Goal: Information Seeking & Learning: Check status

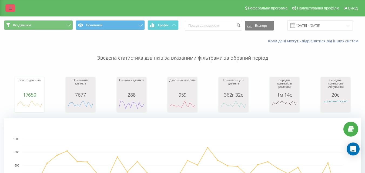
click at [6, 7] on link at bounding box center [10, 8] width 10 height 8
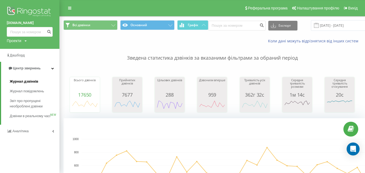
click at [28, 79] on span "Журнал дзвінків" at bounding box center [24, 81] width 29 height 5
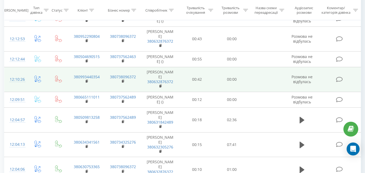
scroll to position [595, 0]
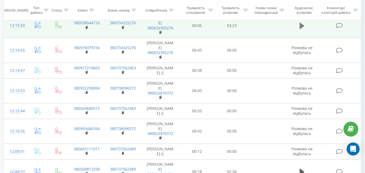
click at [302, 30] on icon at bounding box center [302, 26] width 5 height 8
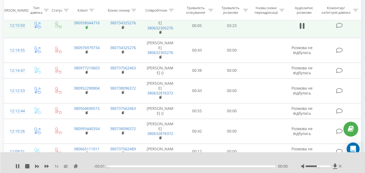
click at [87, 29] on rect at bounding box center [87, 27] width 2 height 2
click at [86, 29] on rect at bounding box center [87, 27] width 2 height 2
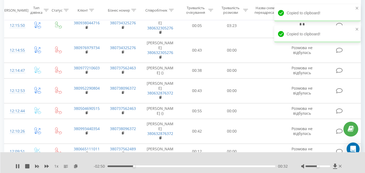
click at [47, 164] on div "1 x - 02:50 00:32 00:32" at bounding box center [182, 162] width 365 height 21
click at [47, 166] on icon at bounding box center [47, 166] width 4 height 4
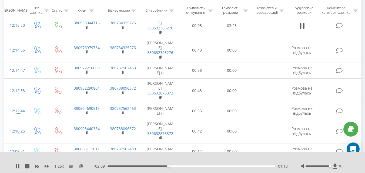
drag, startPoint x: 321, startPoint y: 167, endPoint x: 329, endPoint y: 169, distance: 8.0
click at [329, 169] on div at bounding box center [322, 166] width 42 height 5
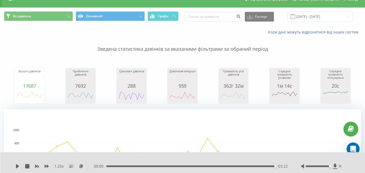
scroll to position [0, 0]
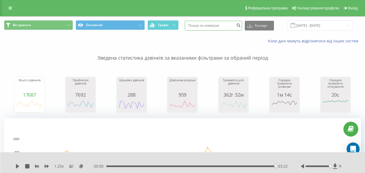
drag, startPoint x: 224, startPoint y: 24, endPoint x: 220, endPoint y: 24, distance: 3.2
click at [223, 24] on input at bounding box center [213, 26] width 57 height 10
type input "0960992739"
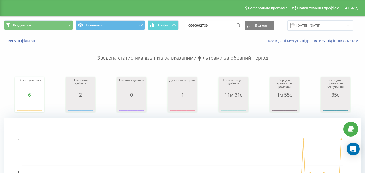
drag, startPoint x: 223, startPoint y: 25, endPoint x: 187, endPoint y: 25, distance: 35.4
click at [187, 25] on div "Всі дзвінки Основний Графік 0960992739 Експорт .csv .xls .xlsx 19.05.2025 - 19.…" at bounding box center [182, 25] width 357 height 11
type input "0958980346"
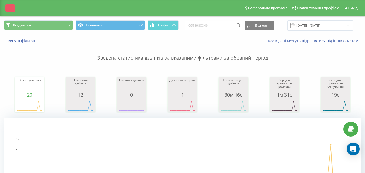
click at [9, 6] on icon at bounding box center [10, 8] width 3 height 4
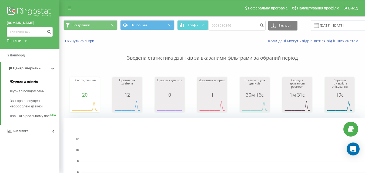
click at [28, 81] on span "Журнал дзвінків" at bounding box center [24, 81] width 29 height 5
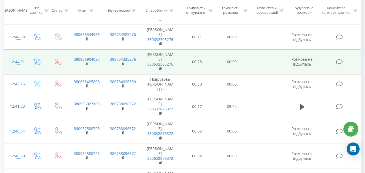
scroll to position [568, 0]
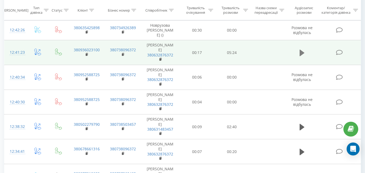
click at [299, 57] on button at bounding box center [302, 53] width 8 height 8
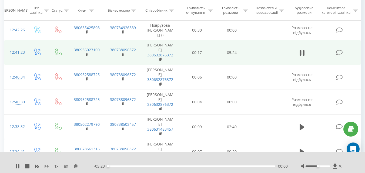
click at [46, 168] on icon at bounding box center [47, 166] width 4 height 4
click at [86, 57] on icon at bounding box center [87, 55] width 3 height 4
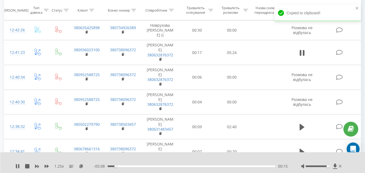
drag, startPoint x: 321, startPoint y: 166, endPoint x: 328, endPoint y: 166, distance: 7.0
click at [328, 166] on div at bounding box center [318, 167] width 25 height 2
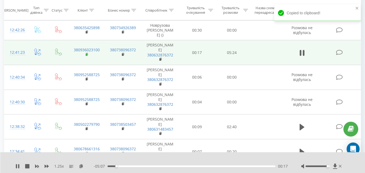
click at [88, 55] on icon at bounding box center [87, 54] width 2 height 2
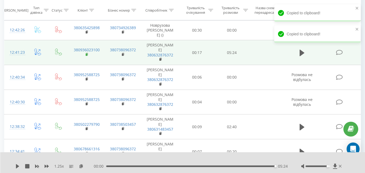
click at [87, 57] on icon at bounding box center [87, 55] width 3 height 4
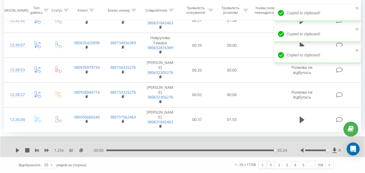
scroll to position [799, 0]
click at [51, 168] on icon at bounding box center [52, 165] width 8 height 11
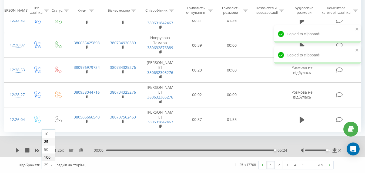
click at [49, 159] on span "100" at bounding box center [47, 157] width 6 height 5
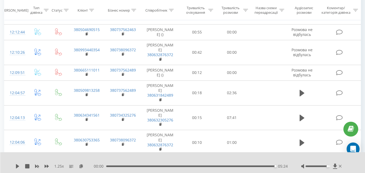
scroll to position [1934, 0]
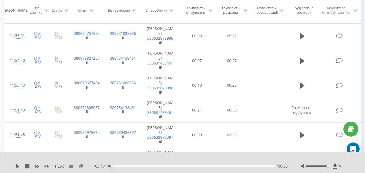
scroll to position [2124, 0]
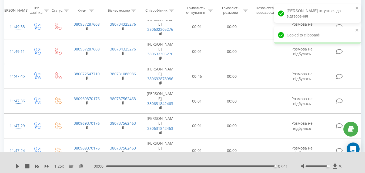
scroll to position [2286, 0]
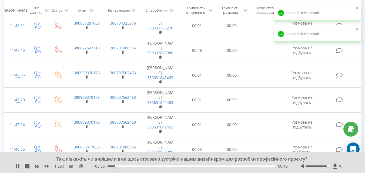
drag, startPoint x: 302, startPoint y: 62, endPoint x: 297, endPoint y: 66, distance: 5.6
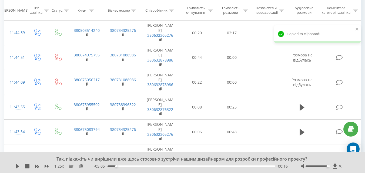
scroll to position [2394, 0]
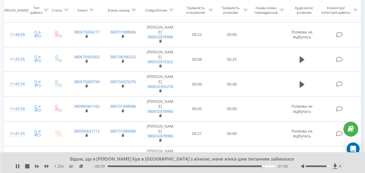
scroll to position [2502, 0]
